Goal: Use online tool/utility: Utilize a website feature to perform a specific function

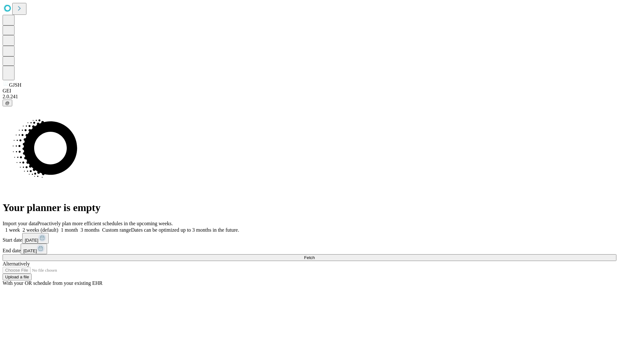
click at [314, 255] on span "Fetch" at bounding box center [309, 257] width 11 height 5
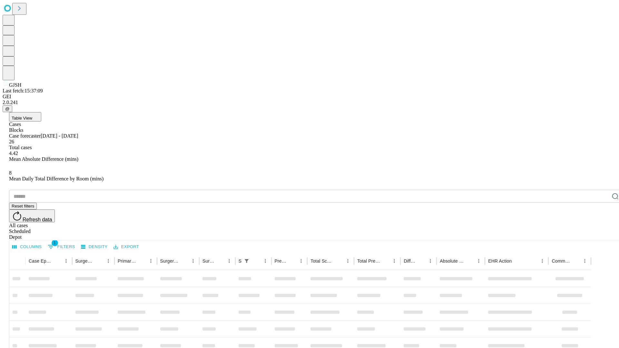
click at [32, 116] on span "Table View" at bounding box center [22, 118] width 21 height 5
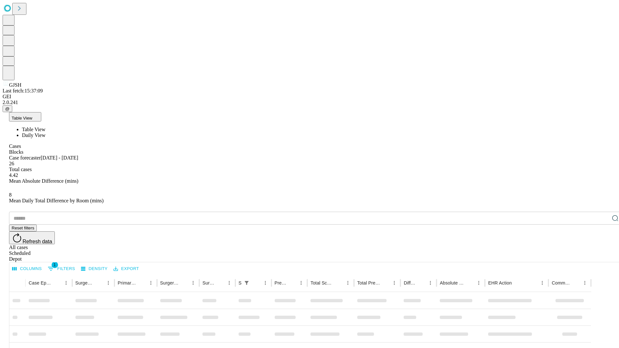
click at [45, 132] on span "Daily View" at bounding box center [34, 134] width 24 height 5
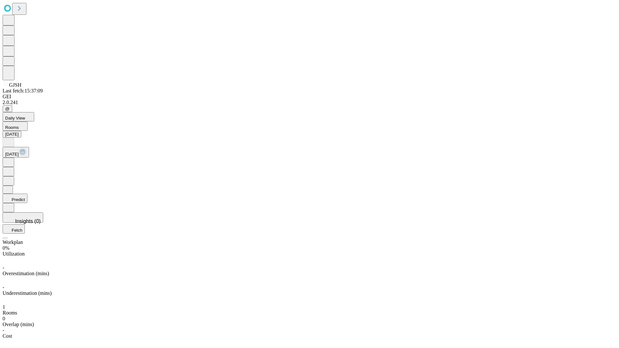
click at [27, 194] on button "Predict" at bounding box center [15, 198] width 25 height 9
